Goal: Information Seeking & Learning: Stay updated

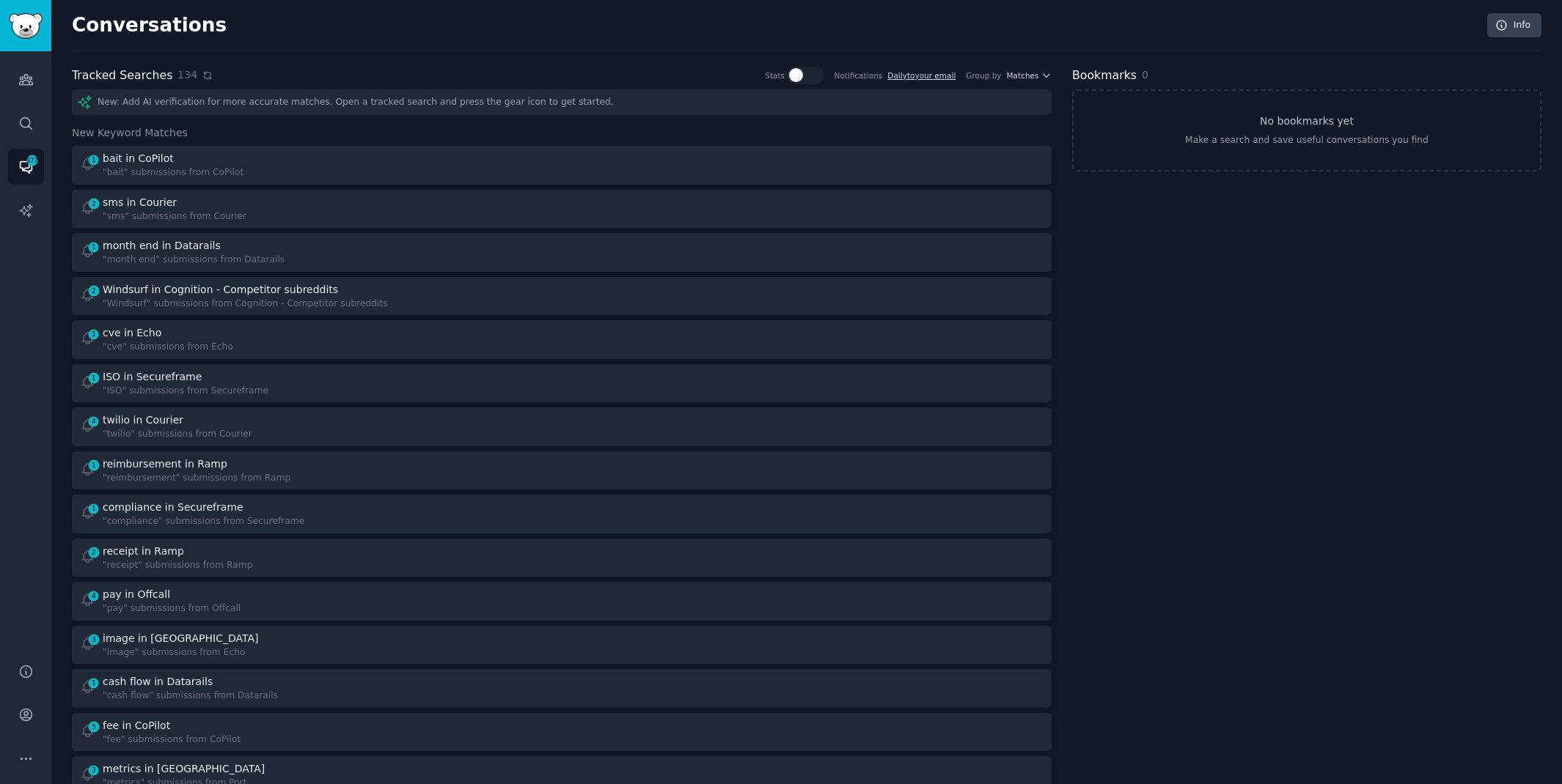
click at [204, 76] on icon at bounding box center [207, 75] width 7 height 7
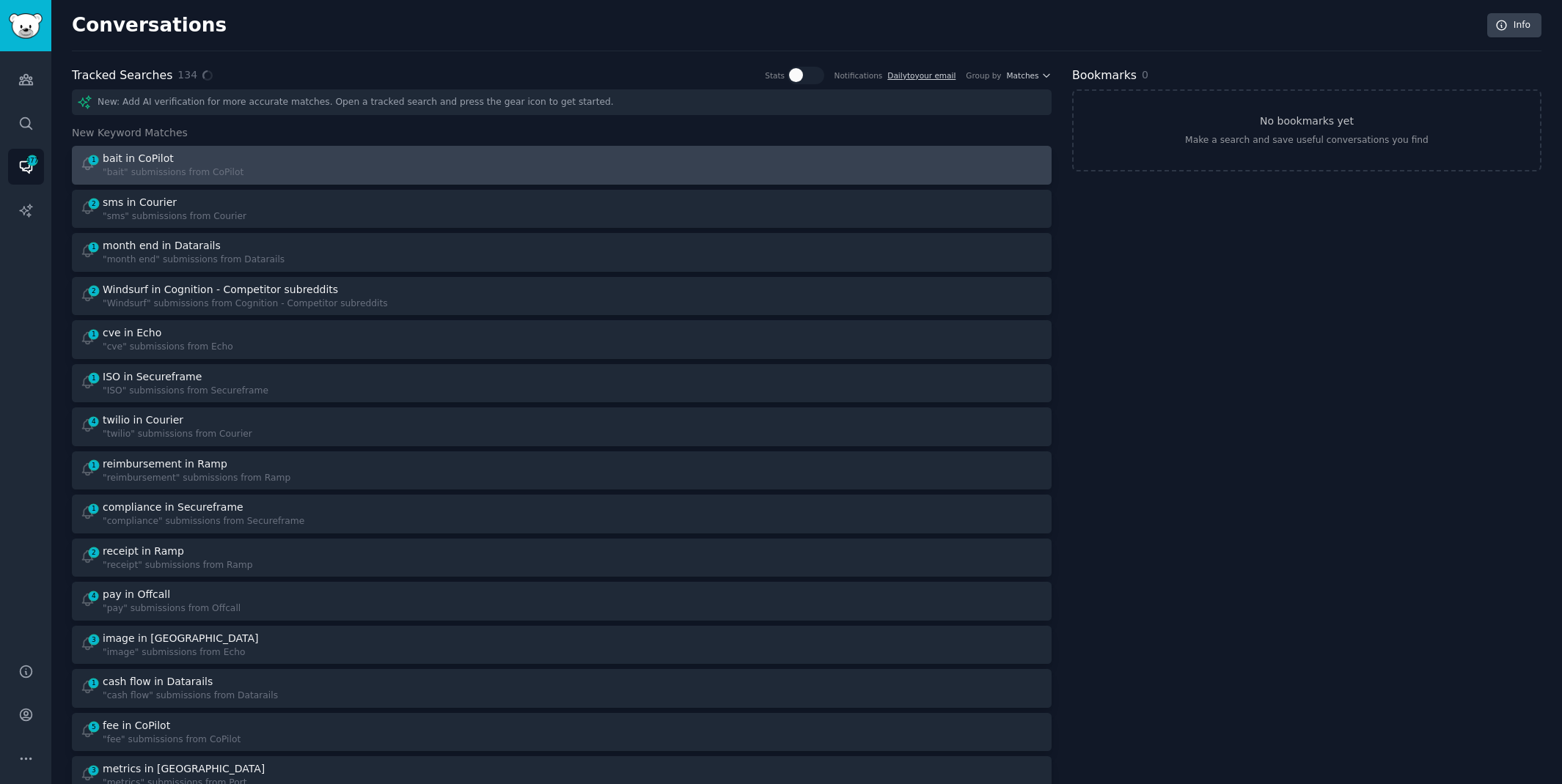
click at [372, 166] on div "1 bait in CoPilot "bait" submissions from CoPilot" at bounding box center [316, 165] width 472 height 28
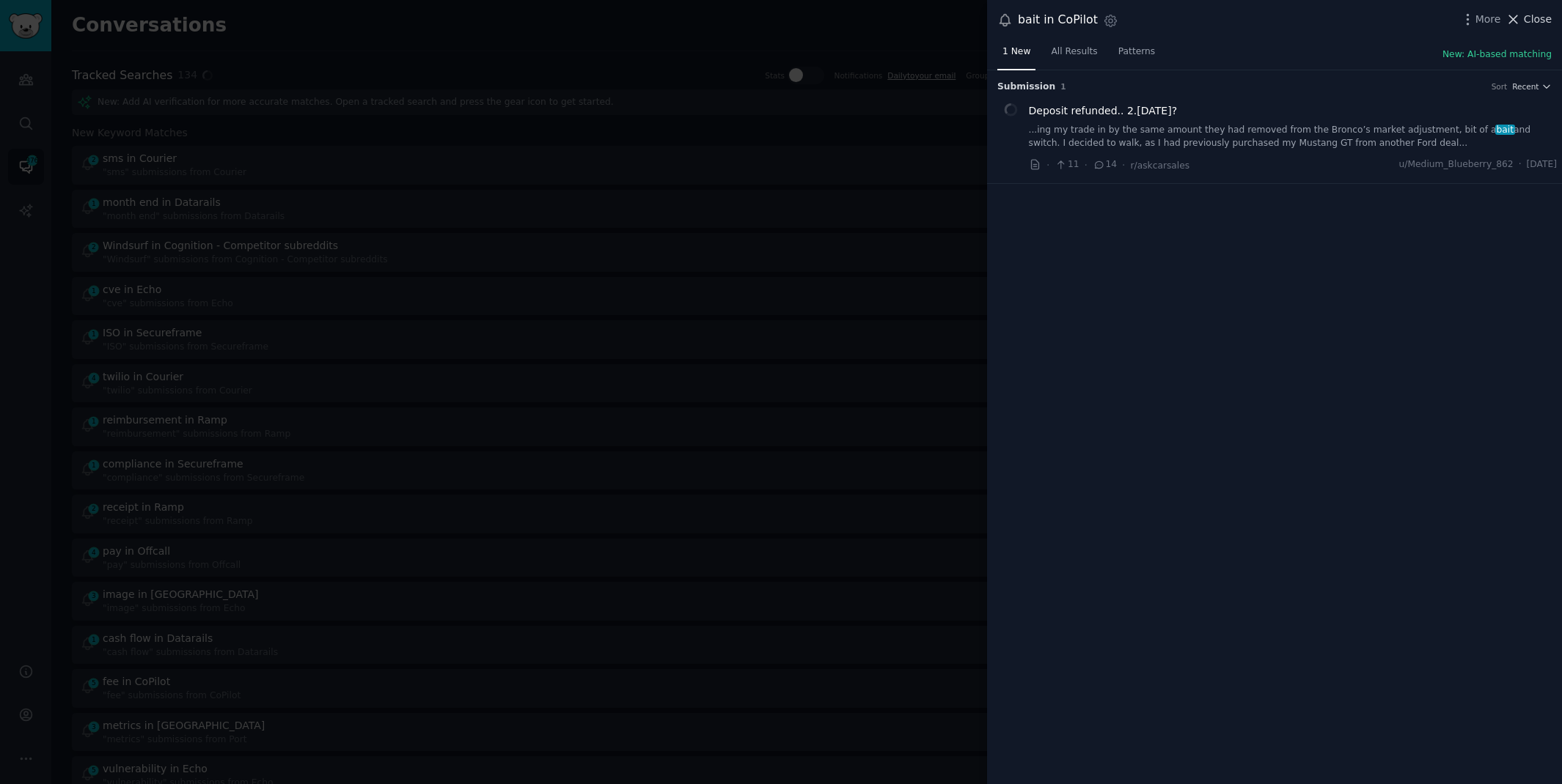
click at [1530, 22] on span "Close" at bounding box center [1537, 19] width 28 height 15
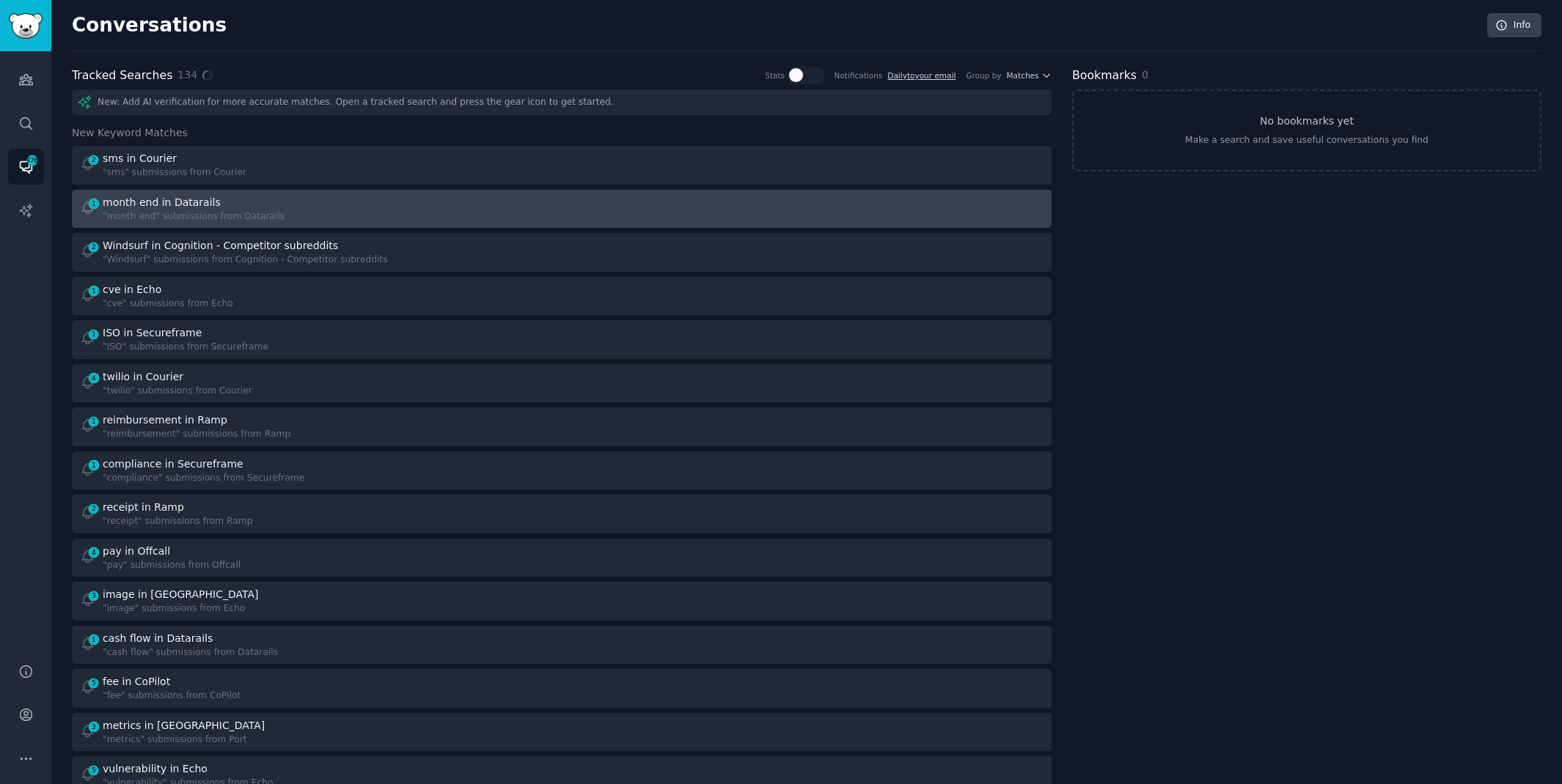
click at [677, 204] on div at bounding box center [808, 209] width 472 height 28
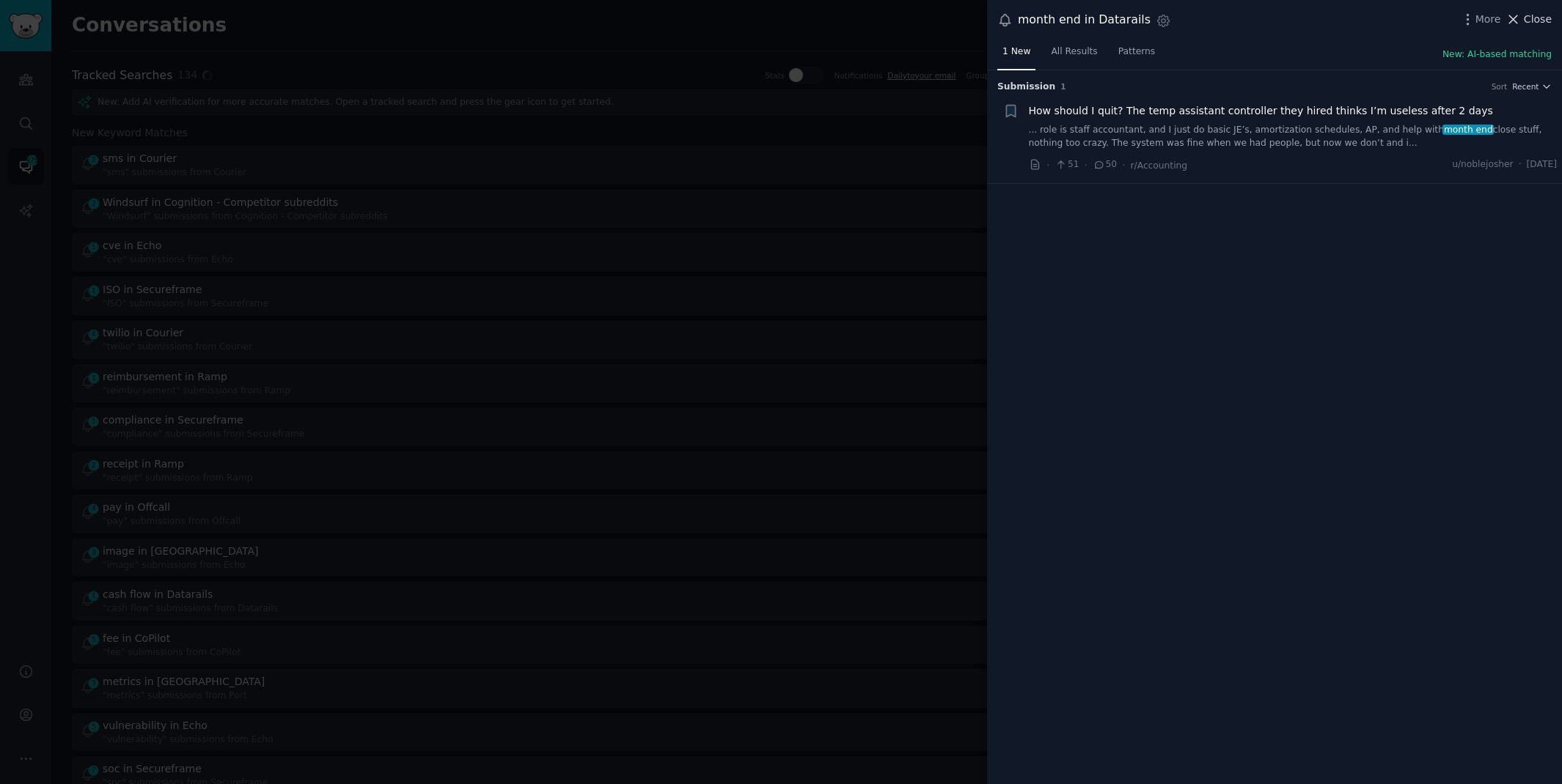
click at [1537, 13] on span "Close" at bounding box center [1537, 19] width 28 height 15
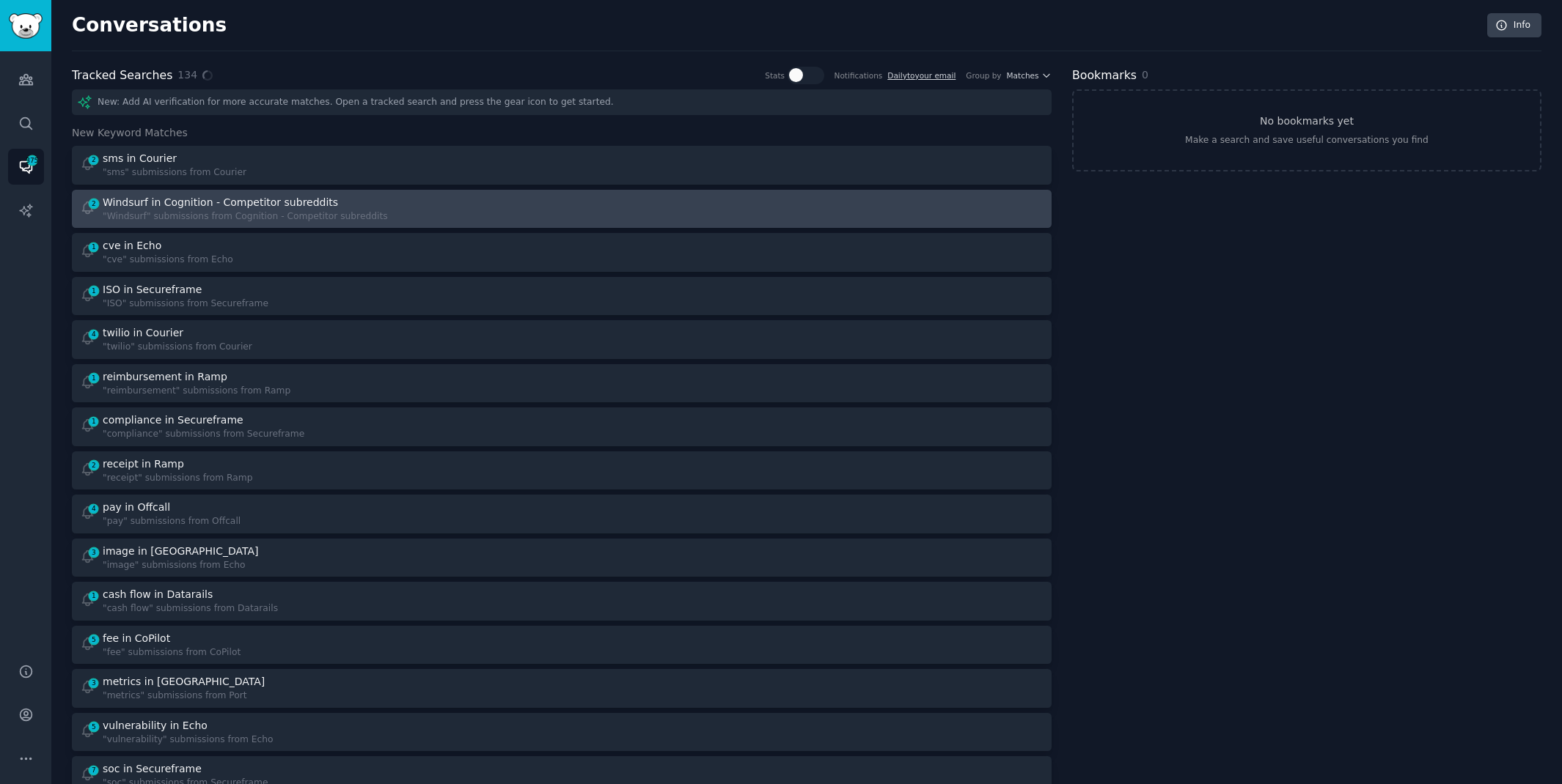
click at [532, 218] on div "2 Windsurf in Cognition - Competitor subreddits "Windsurf" submissions from Cog…" at bounding box center [316, 209] width 472 height 28
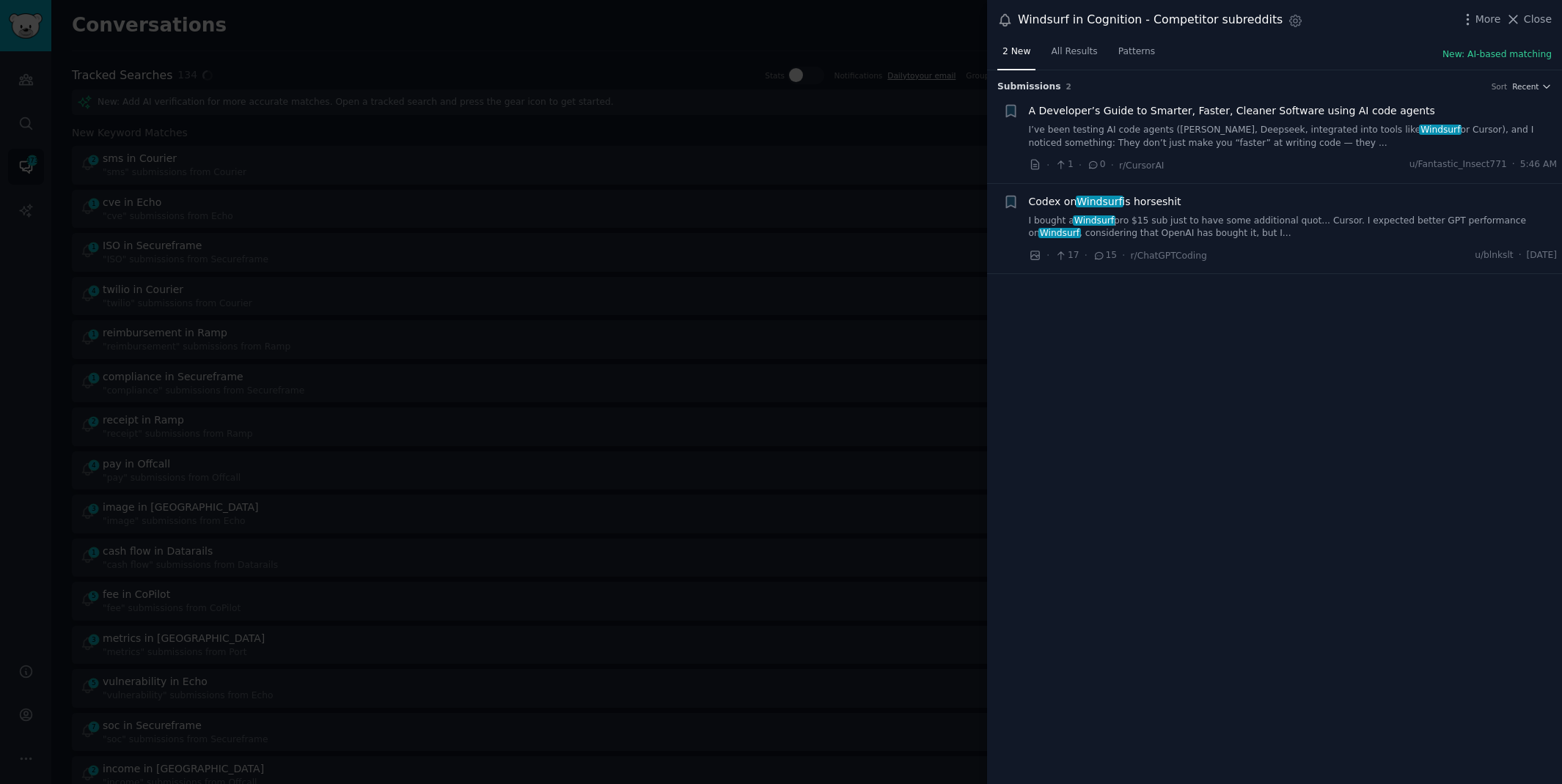
click at [1428, 219] on link "I bought a Windsurf pro $15 sub just to have some additional quot... Cursor. I …" at bounding box center [1293, 227] width 529 height 25
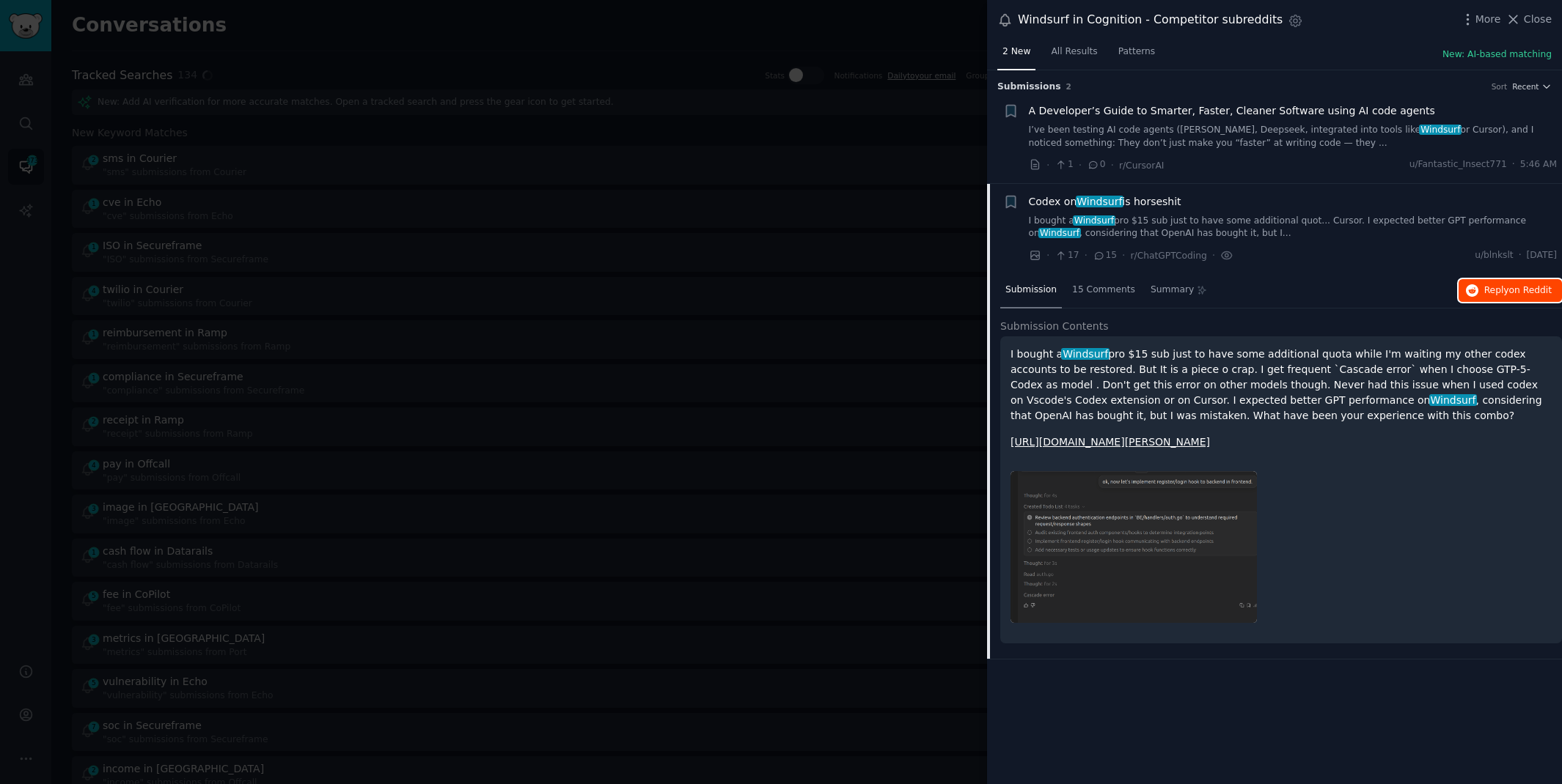
click at [1476, 296] on button "Reply on Reddit" at bounding box center [1510, 291] width 103 height 23
click at [489, 33] on div at bounding box center [781, 392] width 1562 height 784
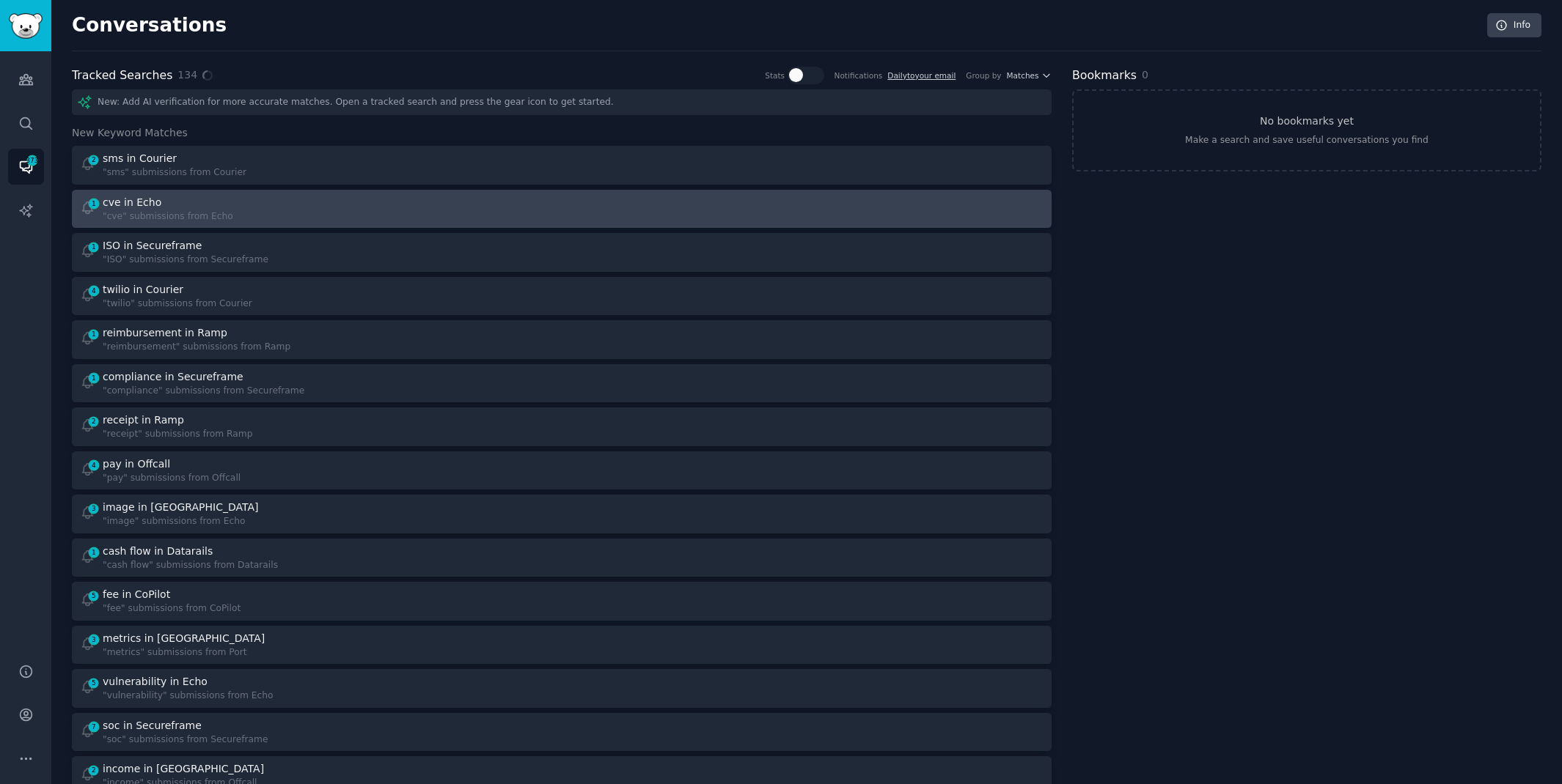
click at [333, 200] on div "1 cve in Echo "cve" submissions from Echo" at bounding box center [316, 209] width 472 height 28
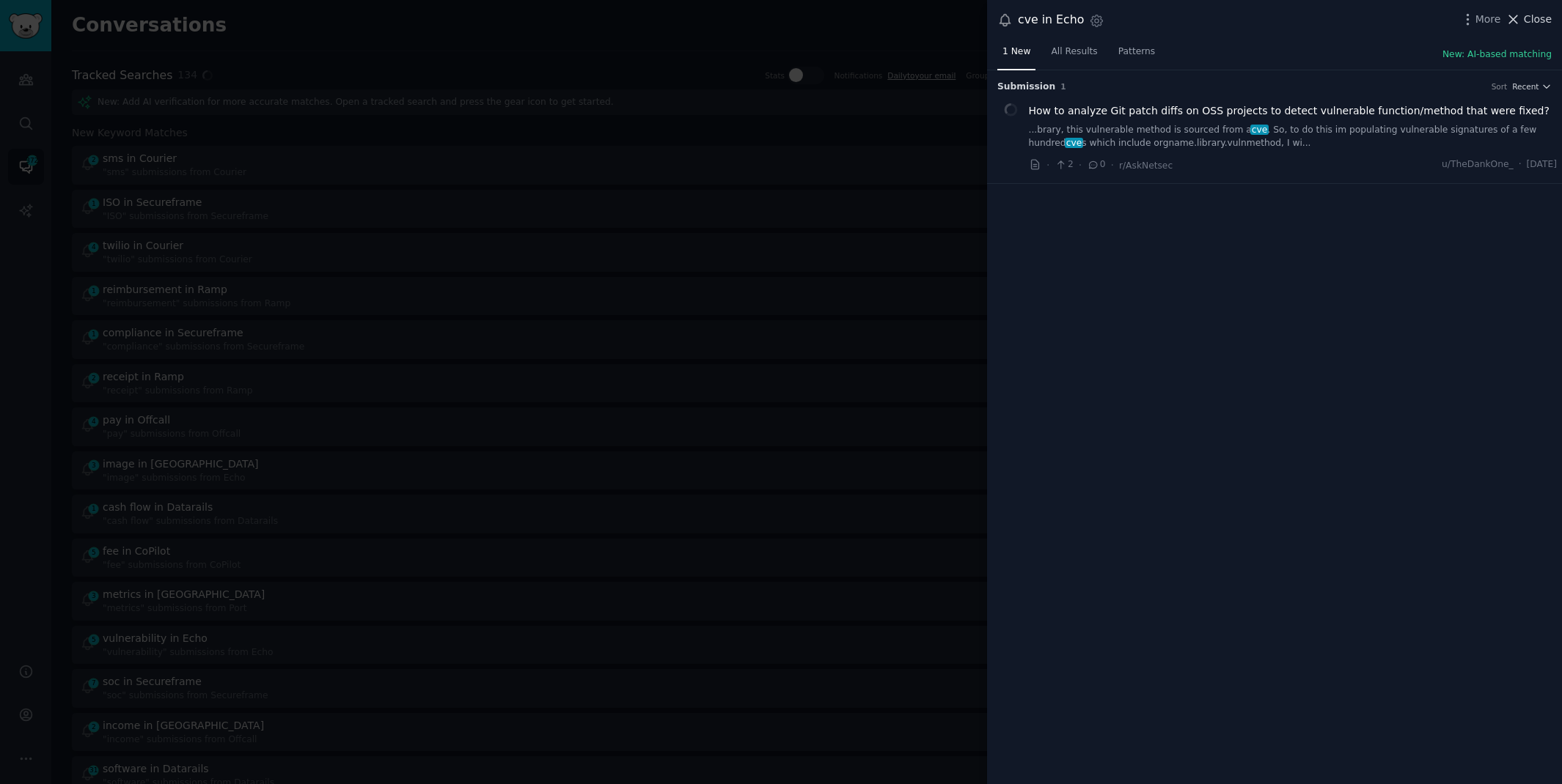
click at [1530, 22] on span "Close" at bounding box center [1537, 19] width 28 height 15
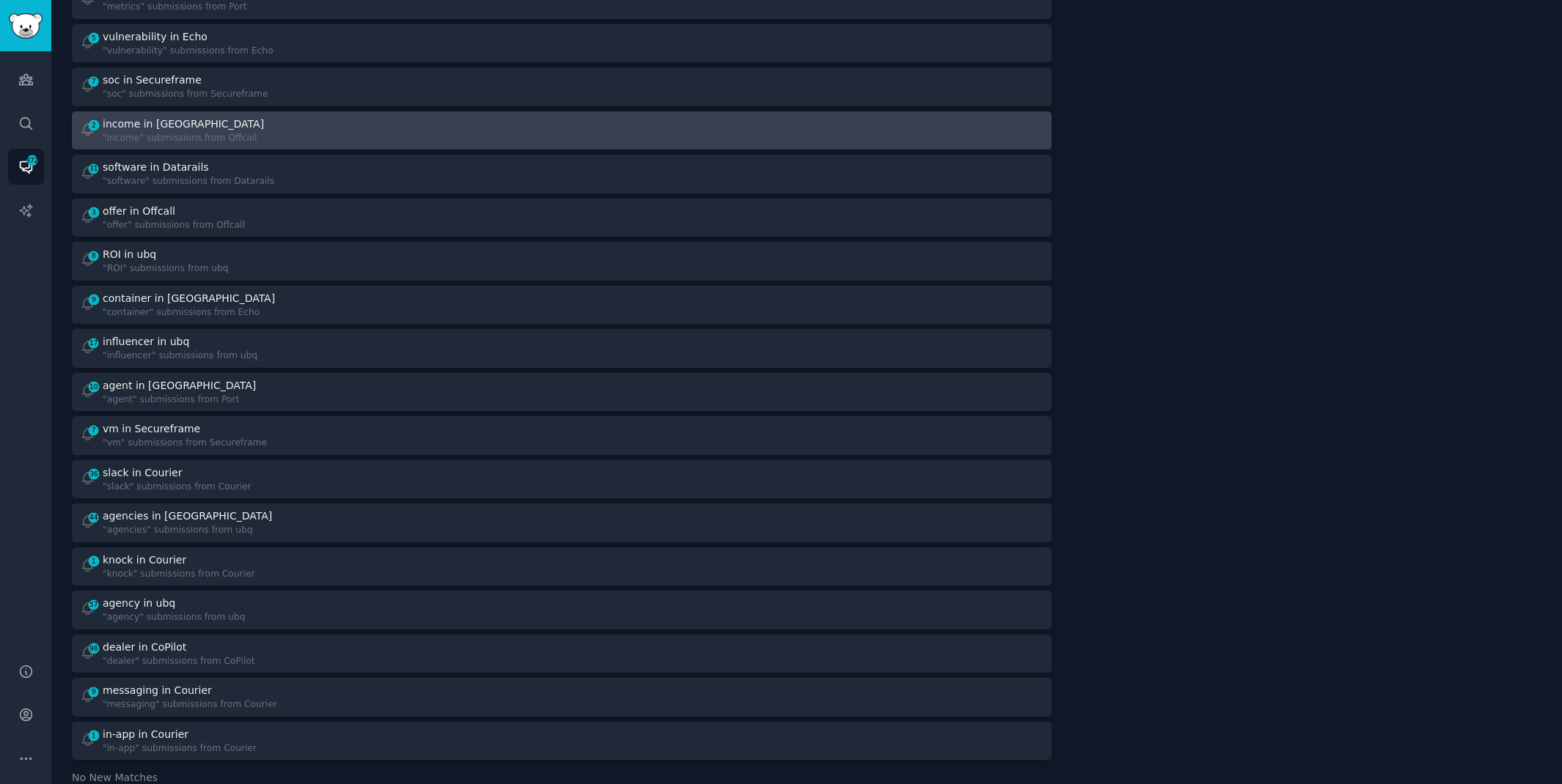
scroll to position [610, 0]
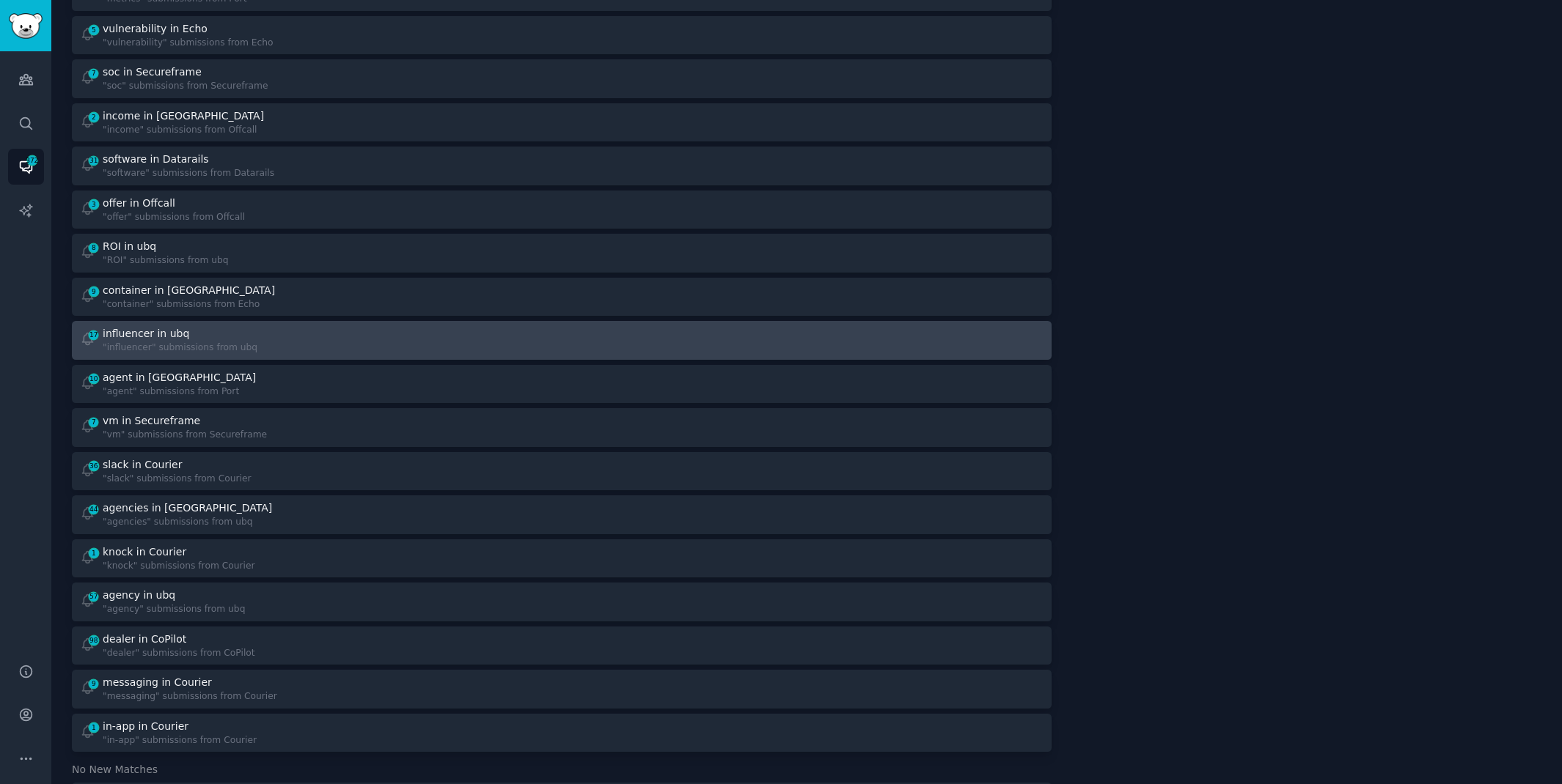
click at [539, 335] on div "17 influencer in ubq "influencer" submissions from ubq" at bounding box center [316, 340] width 472 height 28
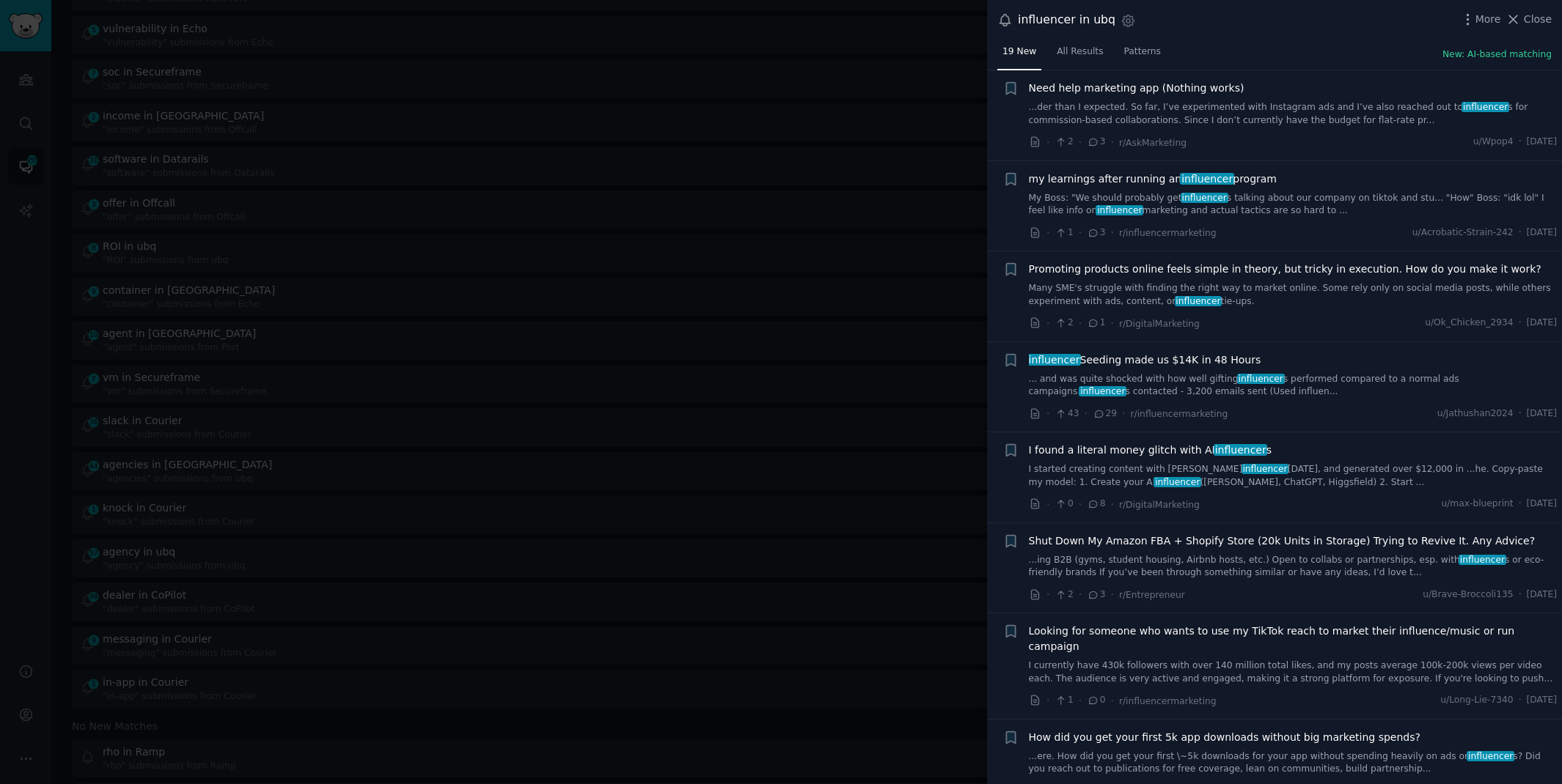
scroll to position [582, 0]
click at [1521, 24] on icon at bounding box center [1513, 19] width 15 height 15
